Goal: Navigation & Orientation: Find specific page/section

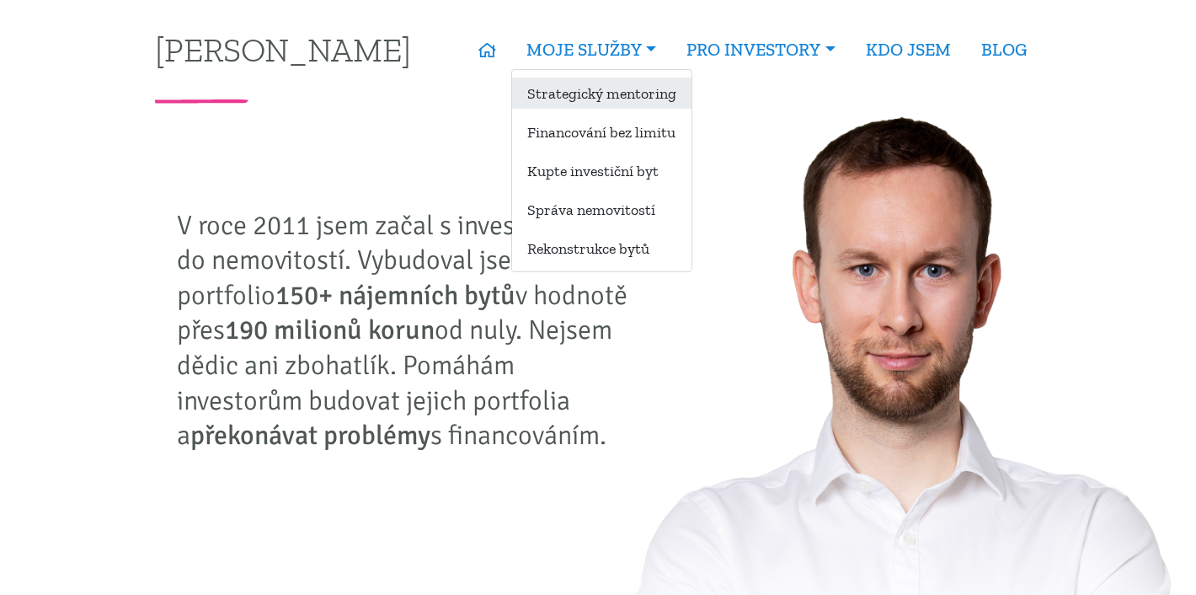
click at [606, 86] on link "Strategický mentoring" at bounding box center [601, 92] width 179 height 31
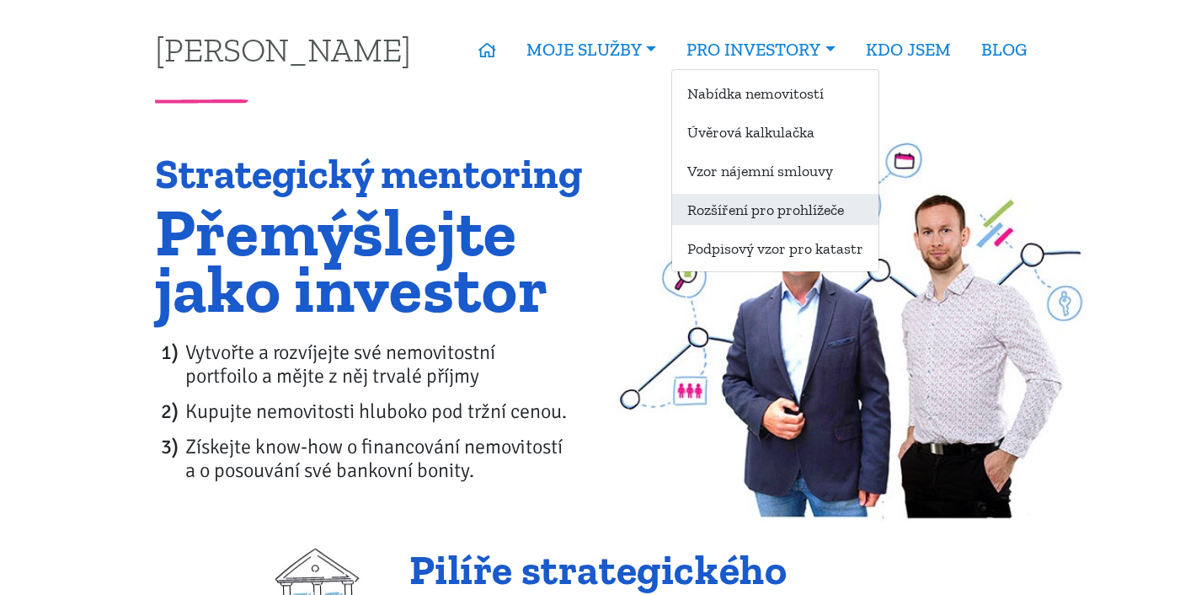
click at [756, 208] on link "Rozšíření pro prohlížeče" at bounding box center [775, 209] width 206 height 31
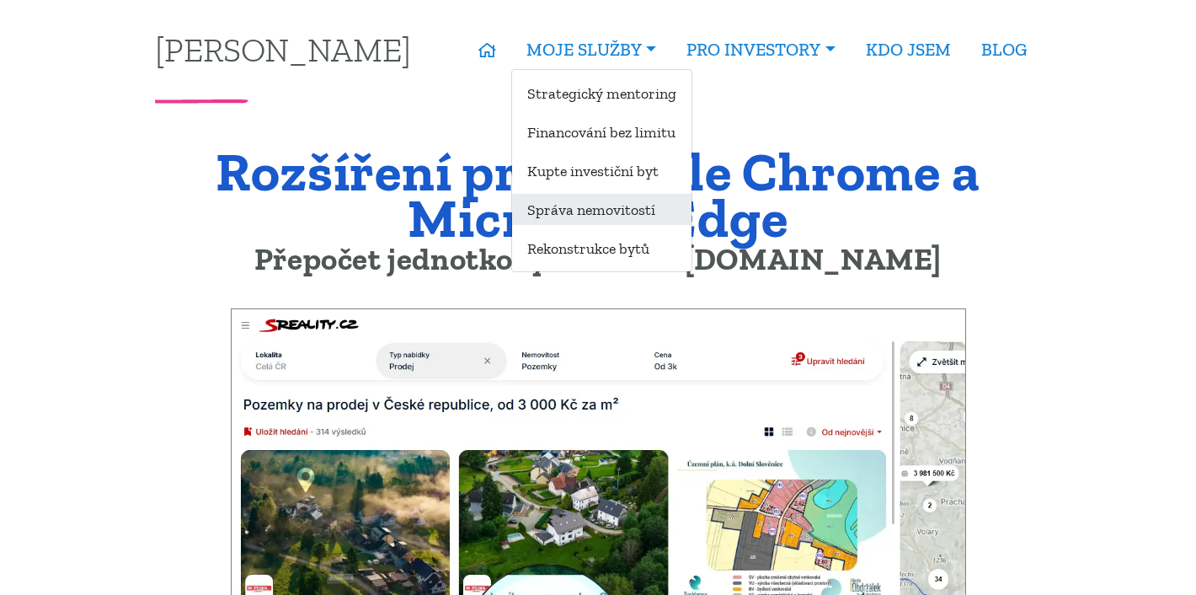
click at [566, 207] on link "Správa nemovitostí" at bounding box center [601, 209] width 179 height 31
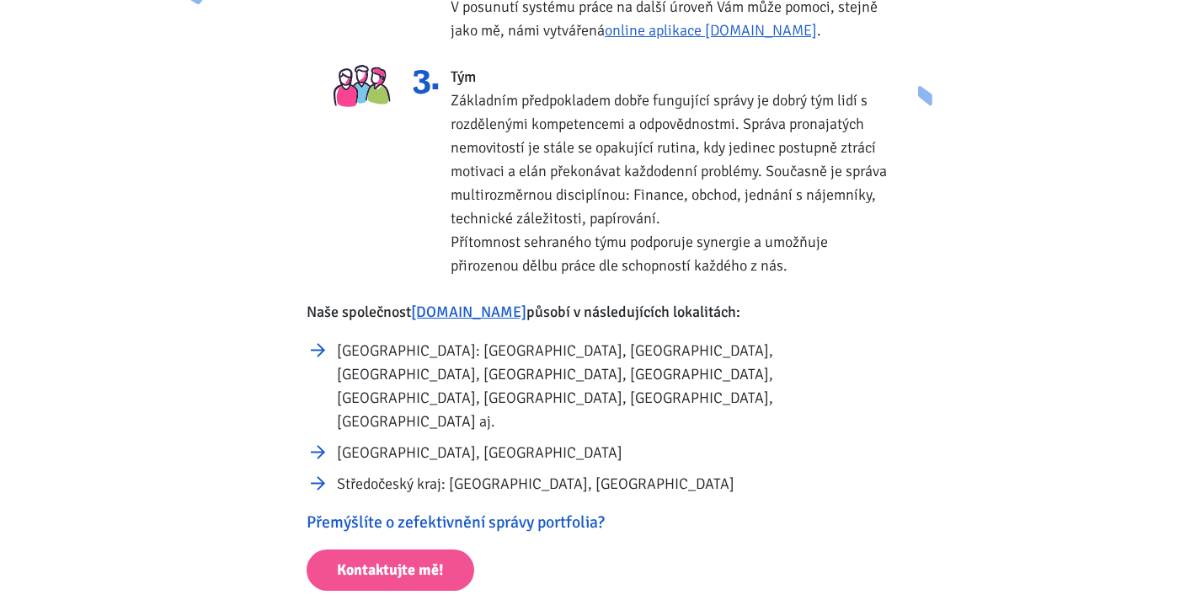
scroll to position [844, 0]
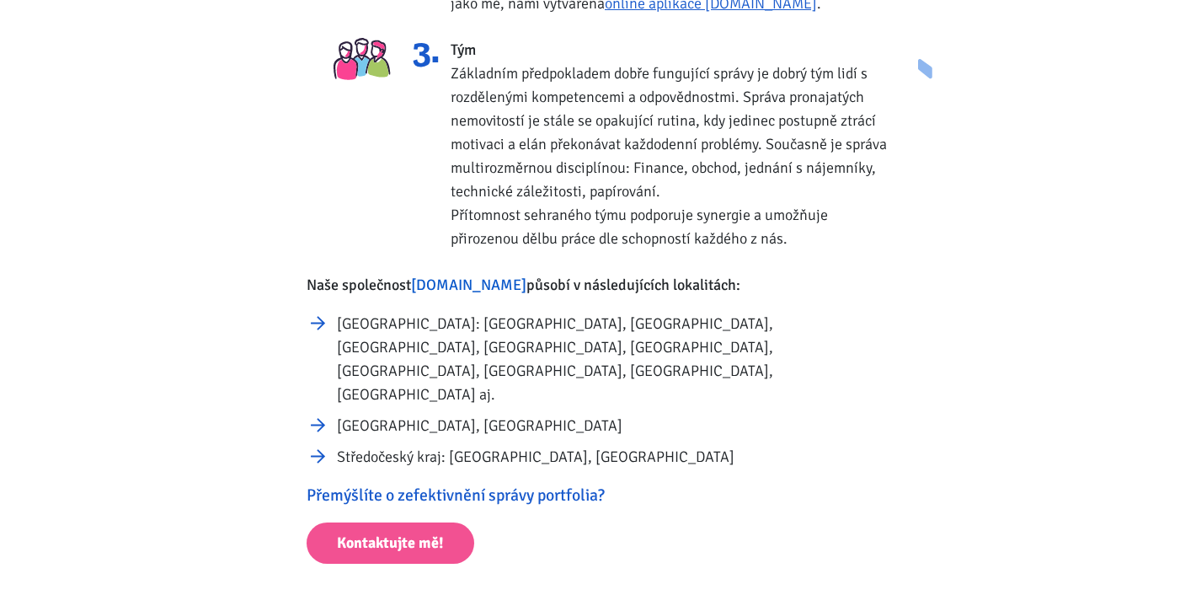
click at [468, 289] on link "[DOMAIN_NAME]" at bounding box center [468, 284] width 115 height 19
